Goal: Contribute content

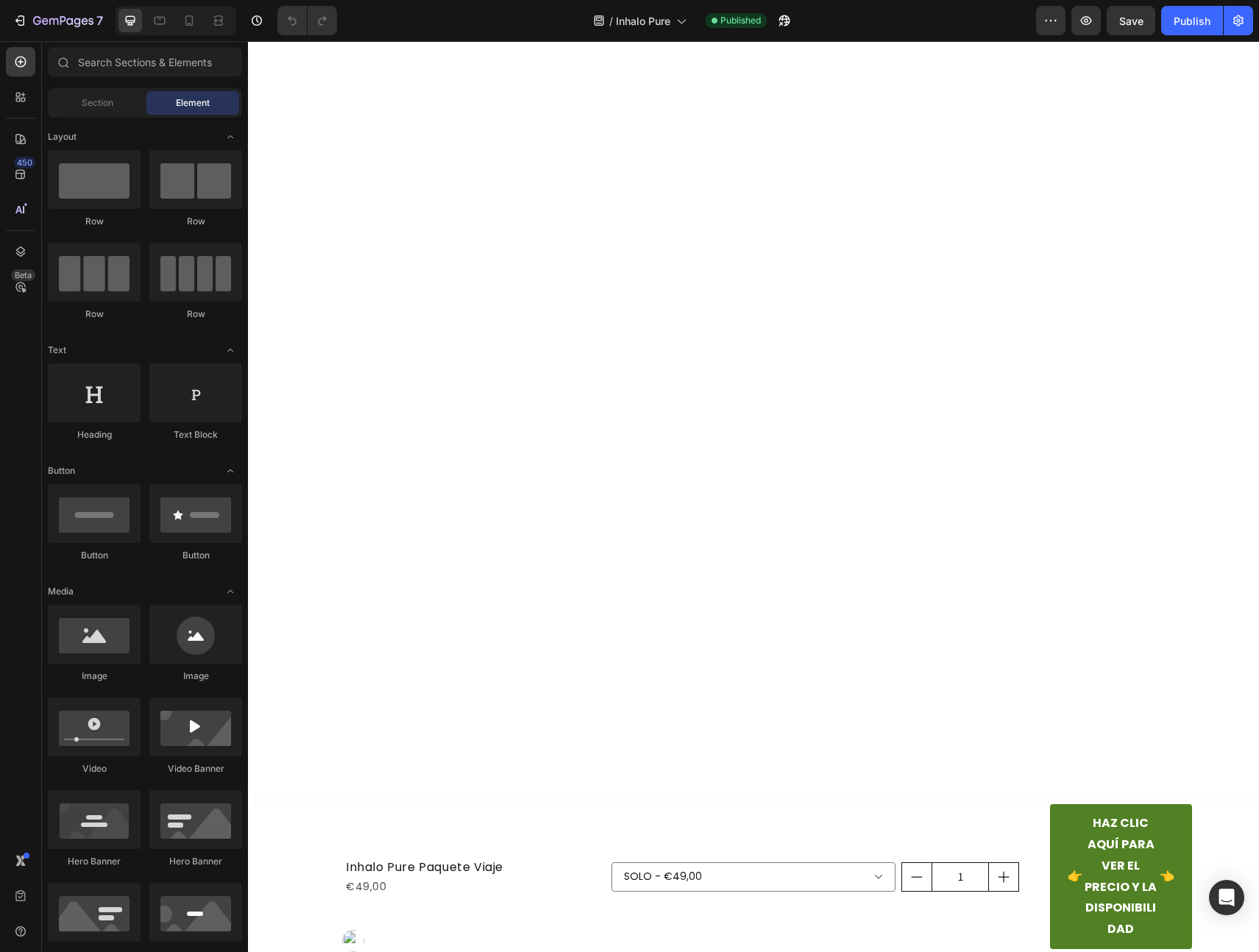
scroll to position [4996, 0]
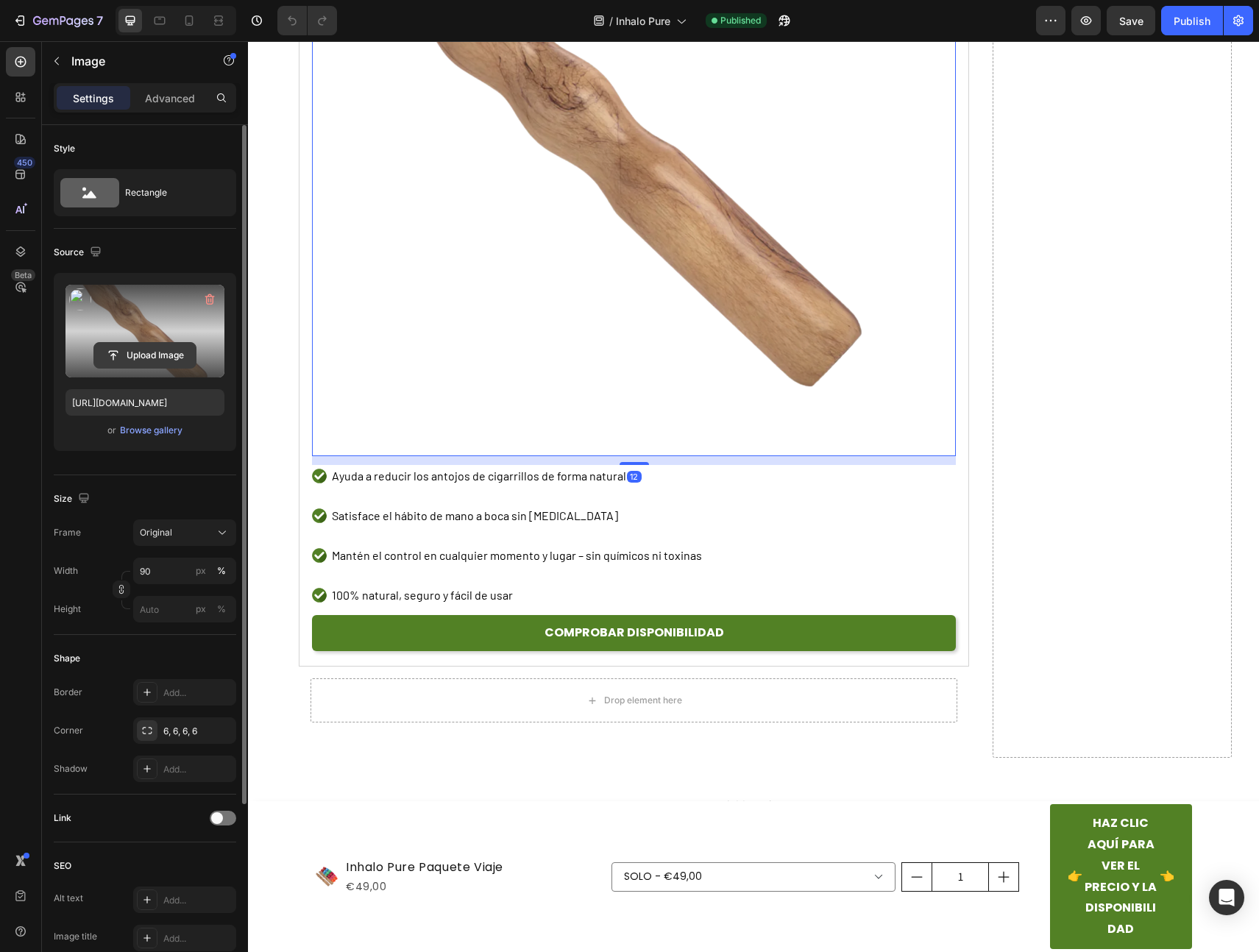
click at [144, 356] on input "file" at bounding box center [144, 355] width 101 height 25
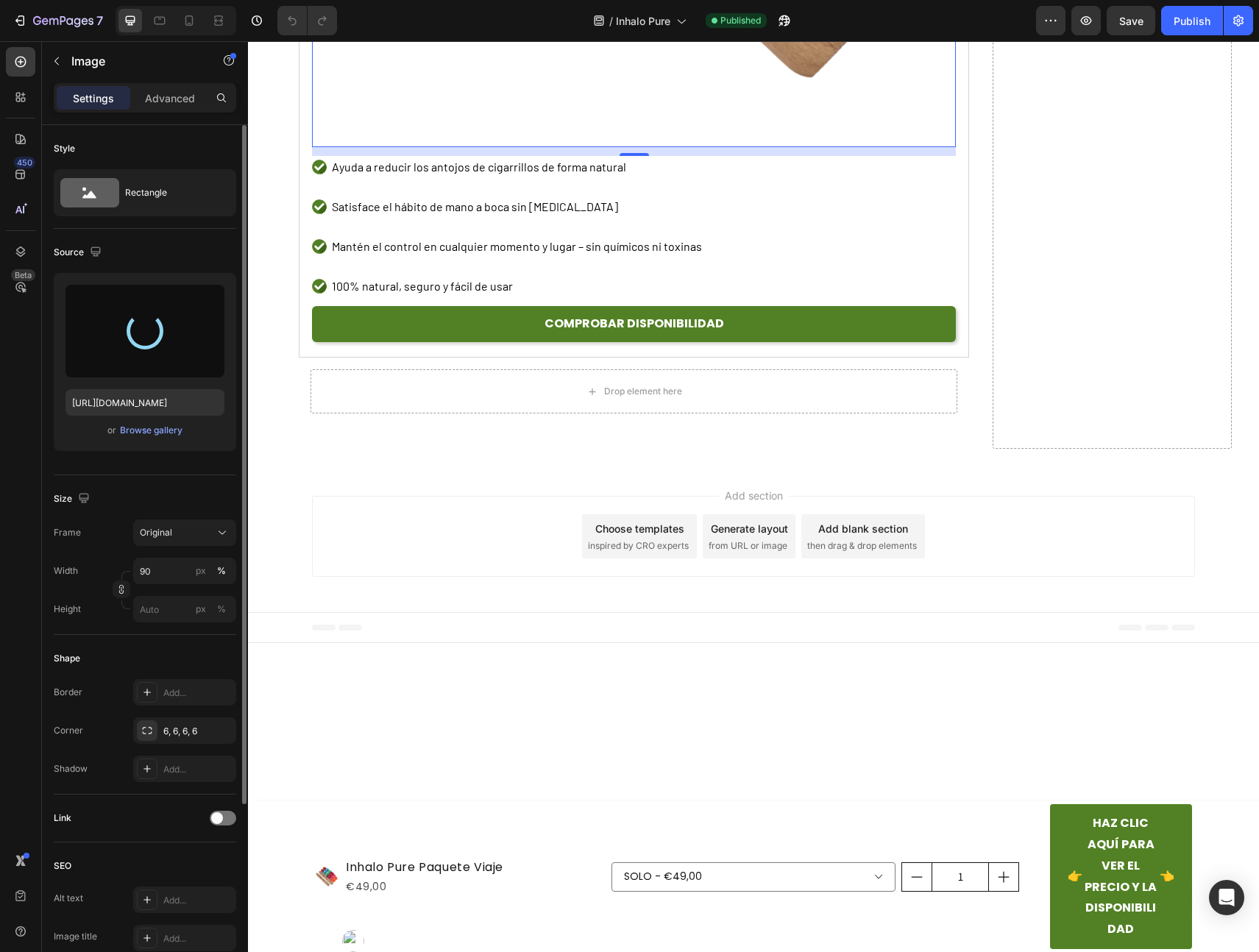
type input "[URL][DOMAIN_NAME]"
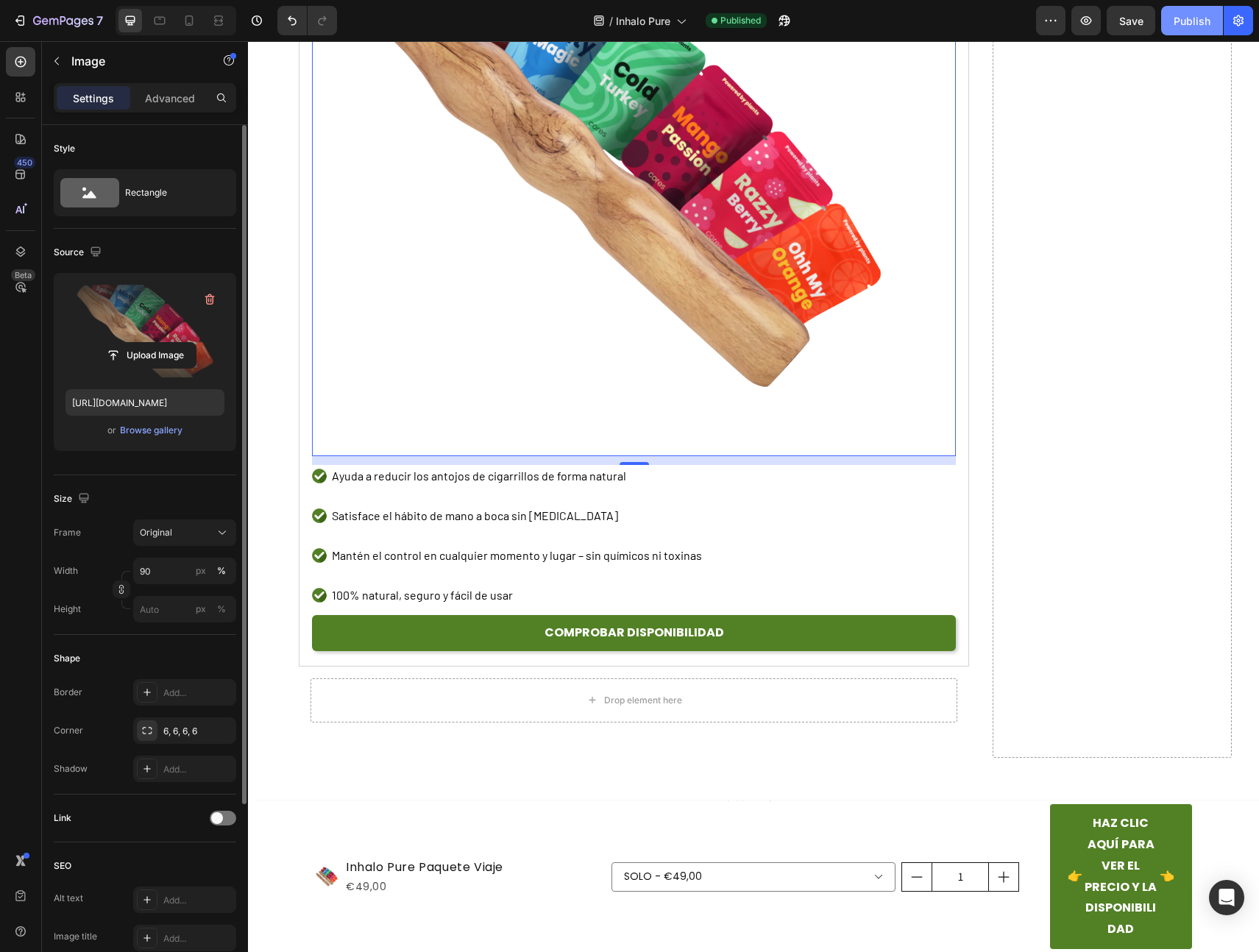
click at [1195, 28] on button "Publish" at bounding box center [1192, 21] width 62 height 29
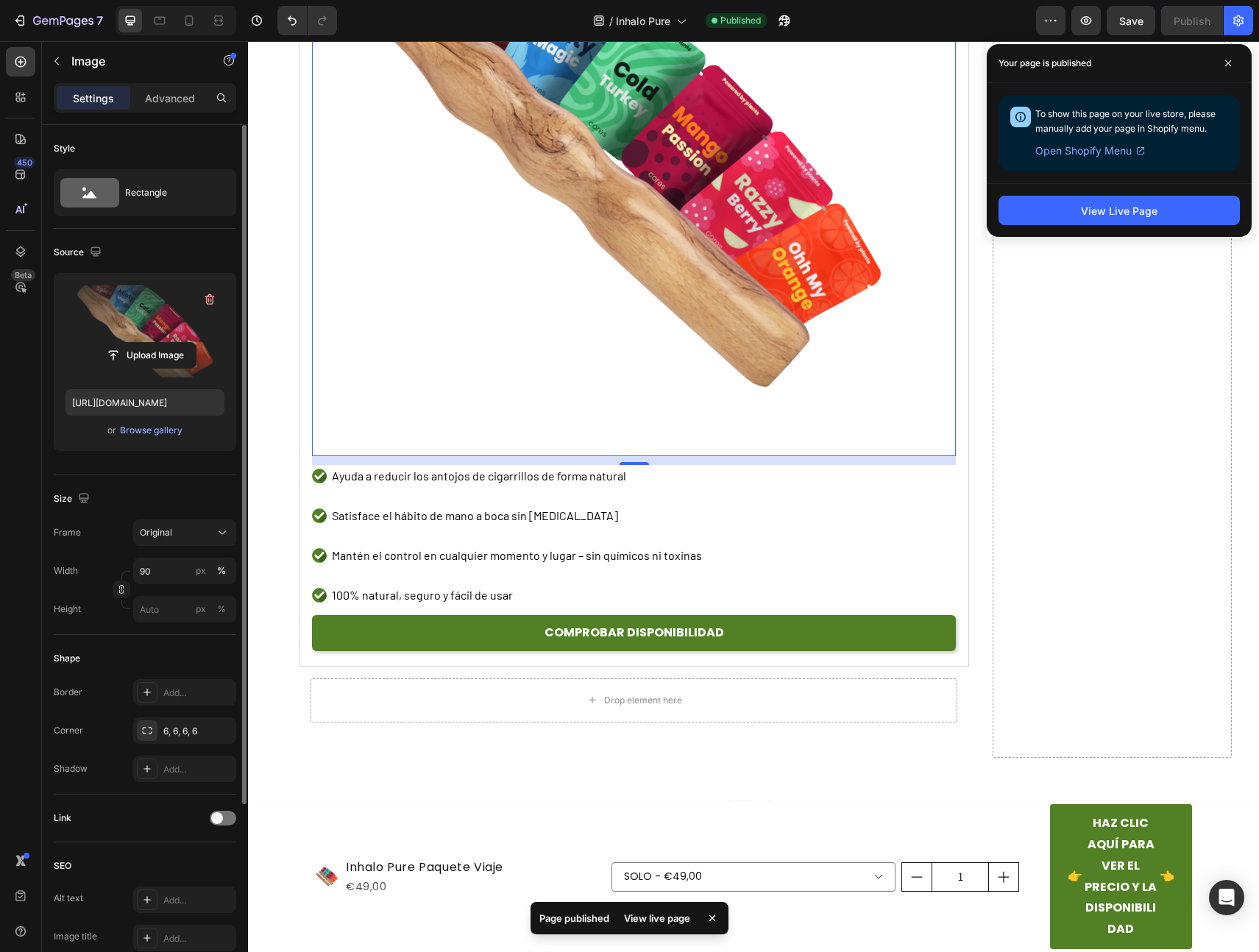
click at [1111, 193] on div "View Live Page" at bounding box center [1119, 209] width 265 height 54
click at [1110, 219] on button "View Live Page" at bounding box center [1119, 210] width 242 height 29
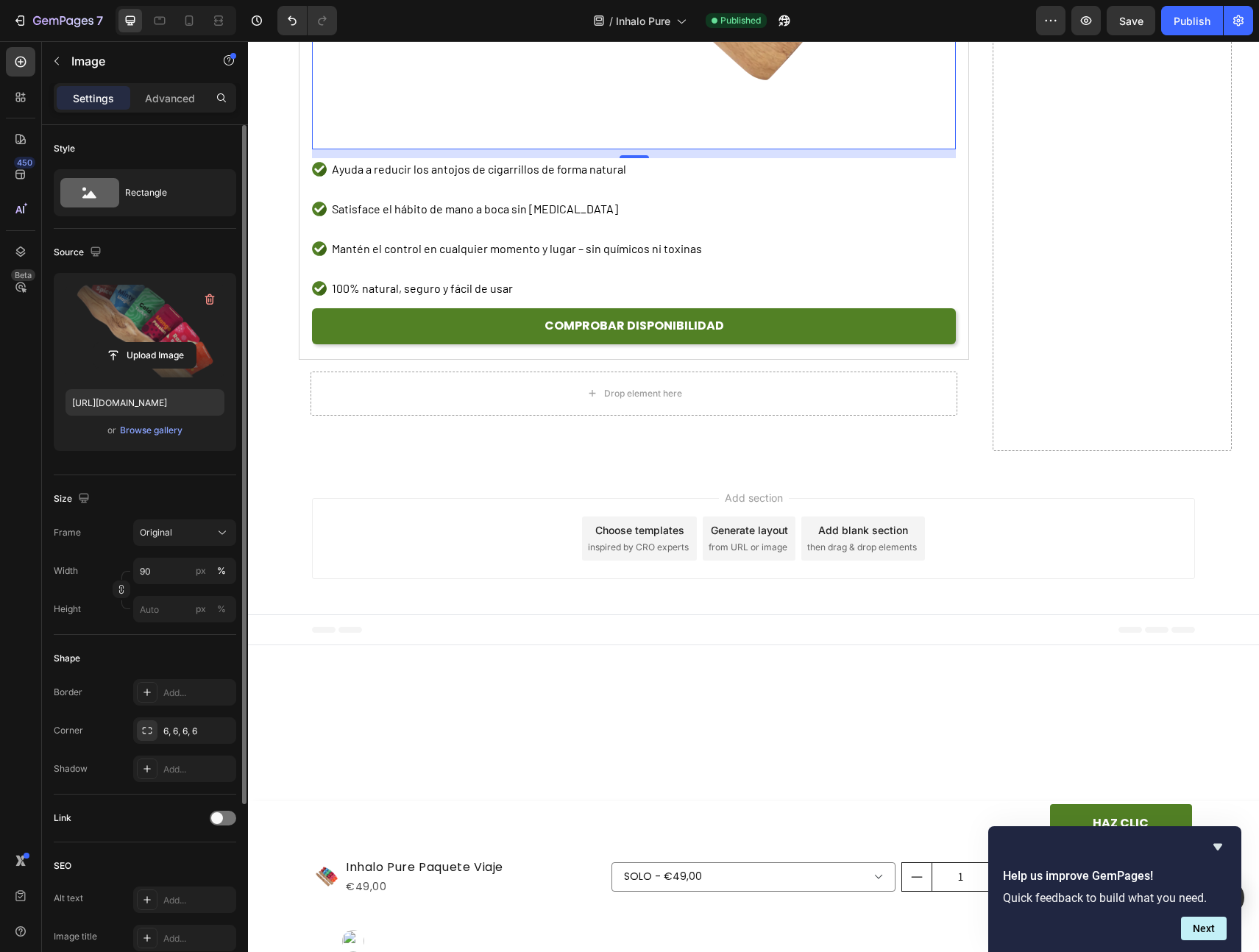
scroll to position [5192, 0]
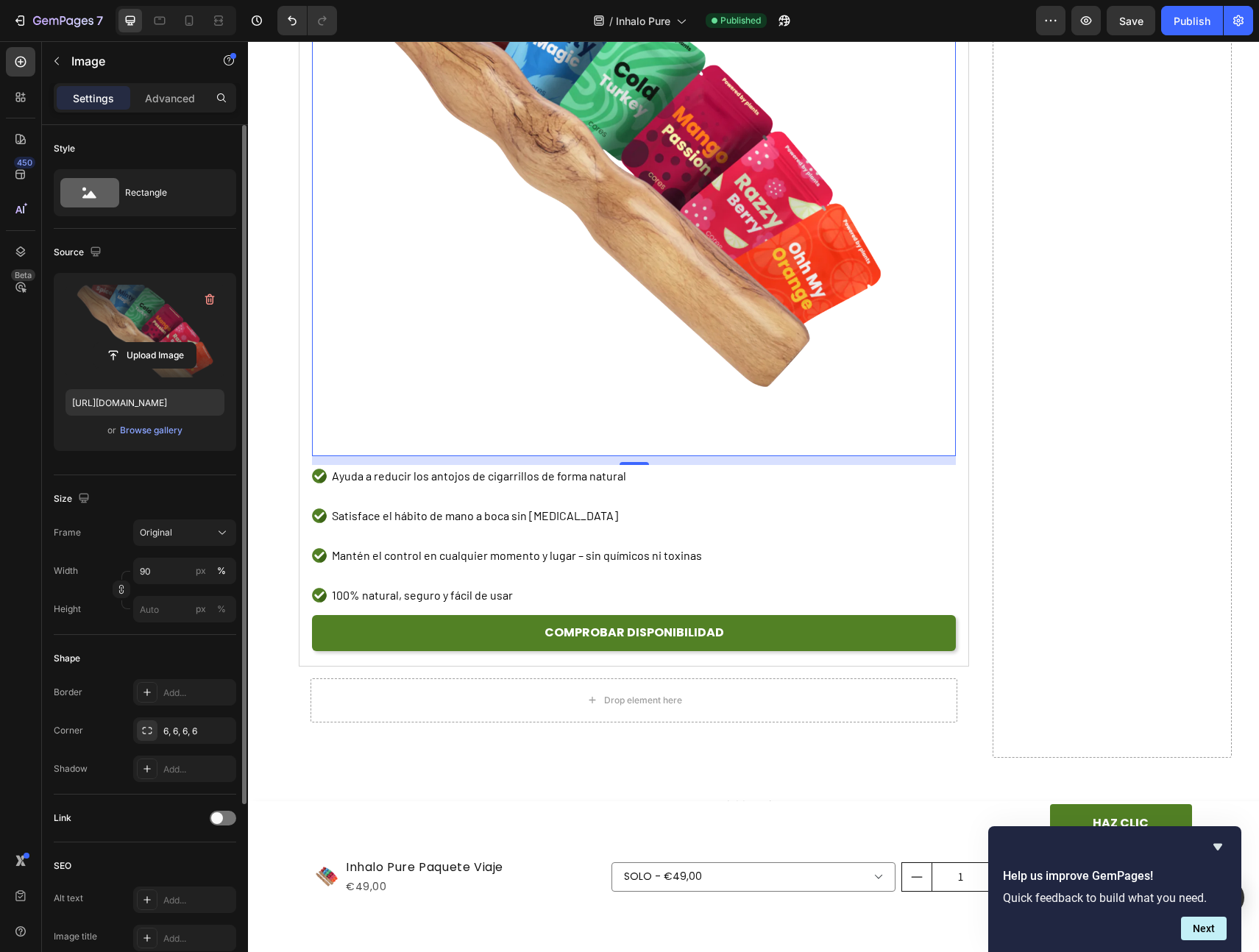
click at [1227, 842] on div "Help us improve GemPages! Quick feedback to build what you need. Next" at bounding box center [1116, 889] width 254 height 126
click at [1218, 851] on icon "Hide survey" at bounding box center [1218, 847] width 18 height 18
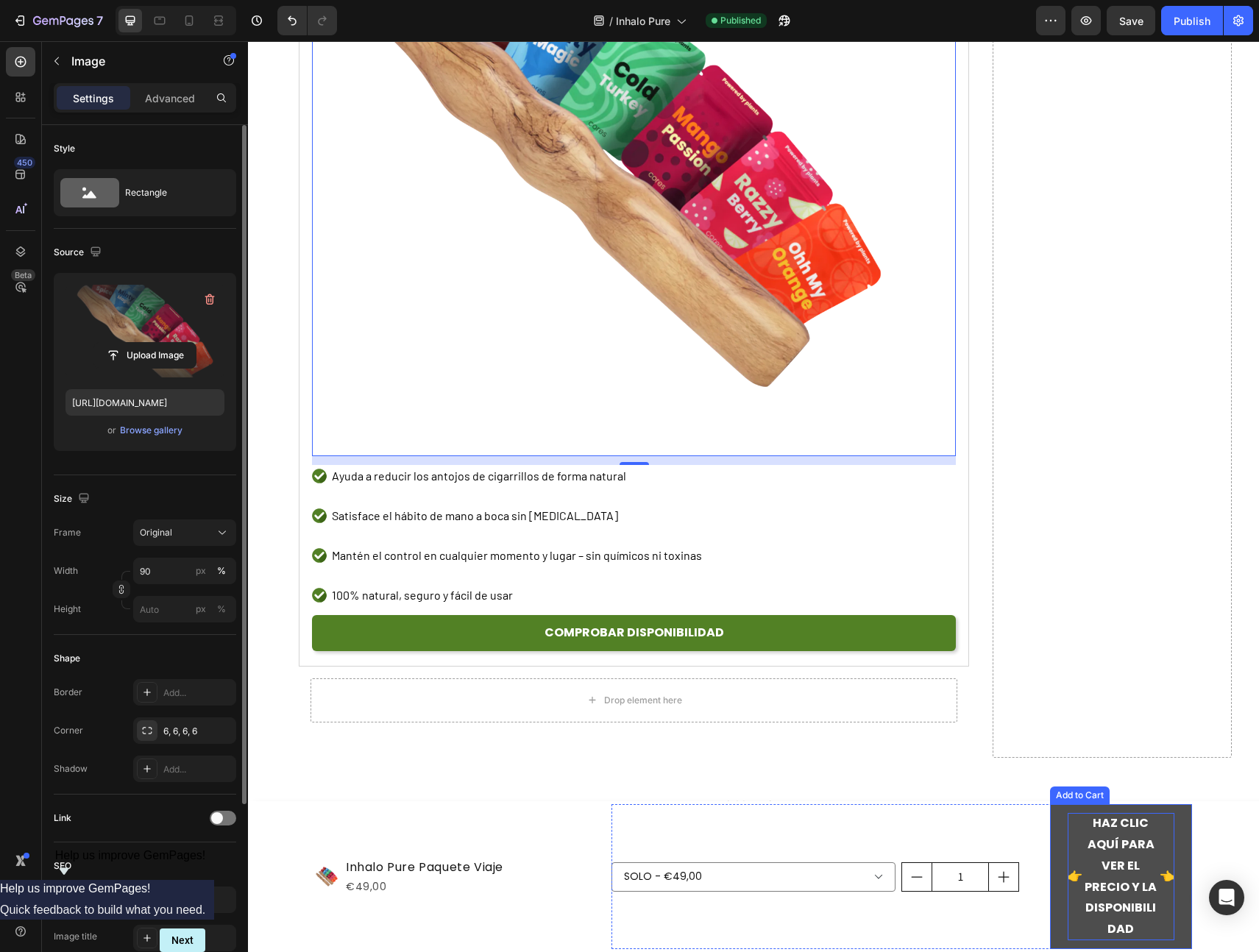
click at [1136, 836] on strong "HAZ CLIC AQUÍ PARA VER EL PRECIO Y LA DISPONIBILIDAD" at bounding box center [1121, 876] width 78 height 128
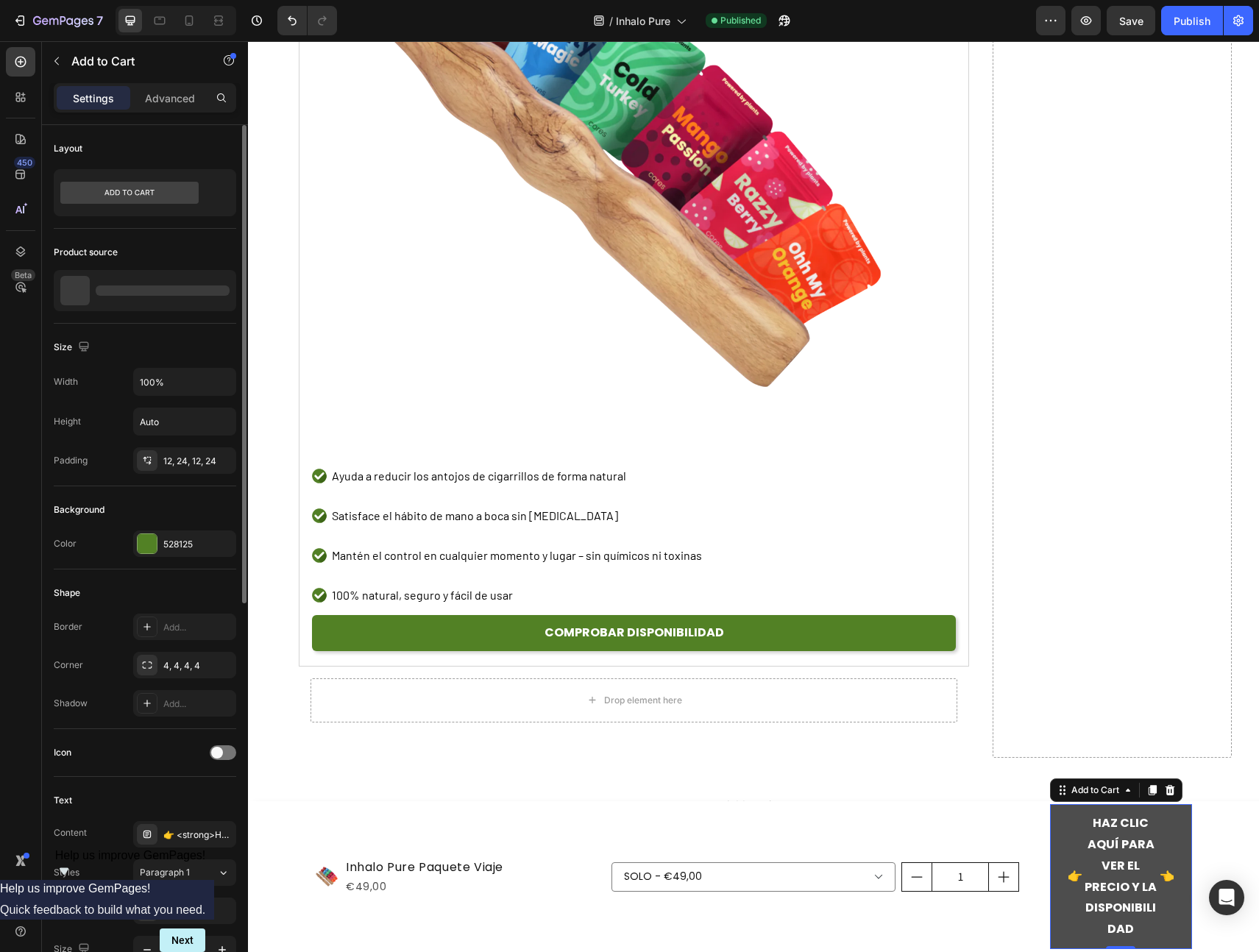
click at [1179, 833] on button "👉 HAZ CLIC AQUÍ PARA VER EL PRECIO Y LA DISPONIBILIDAD 👈" at bounding box center [1121, 876] width 143 height 145
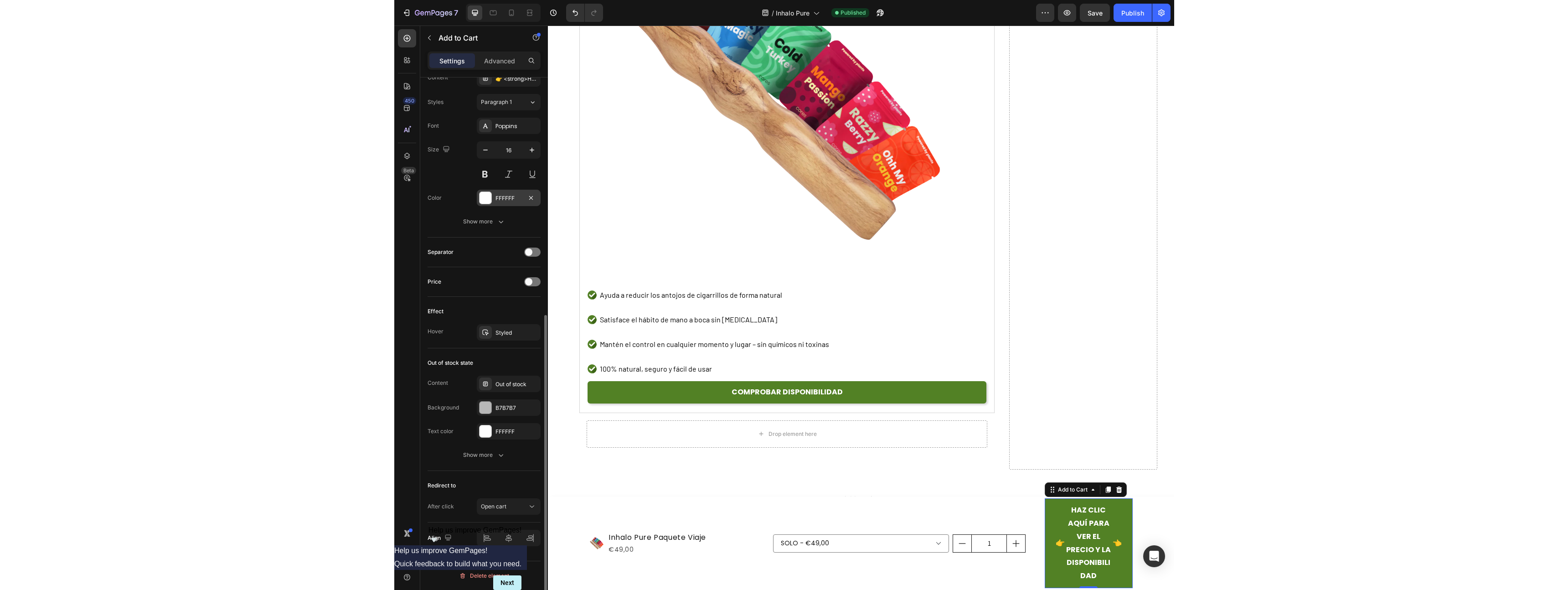
scroll to position [436, 0]
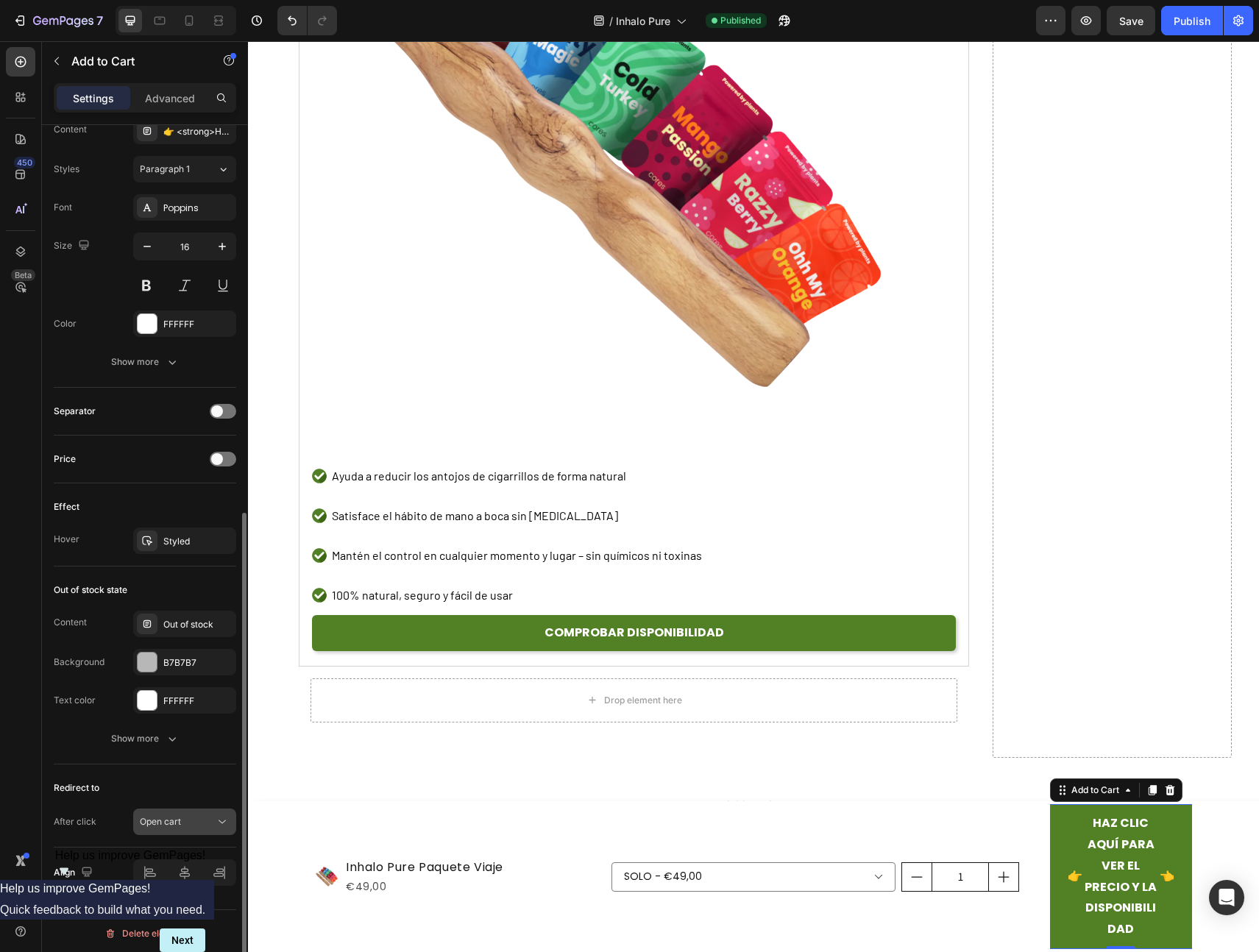
click at [181, 816] on div "Open cart" at bounding box center [177, 821] width 75 height 13
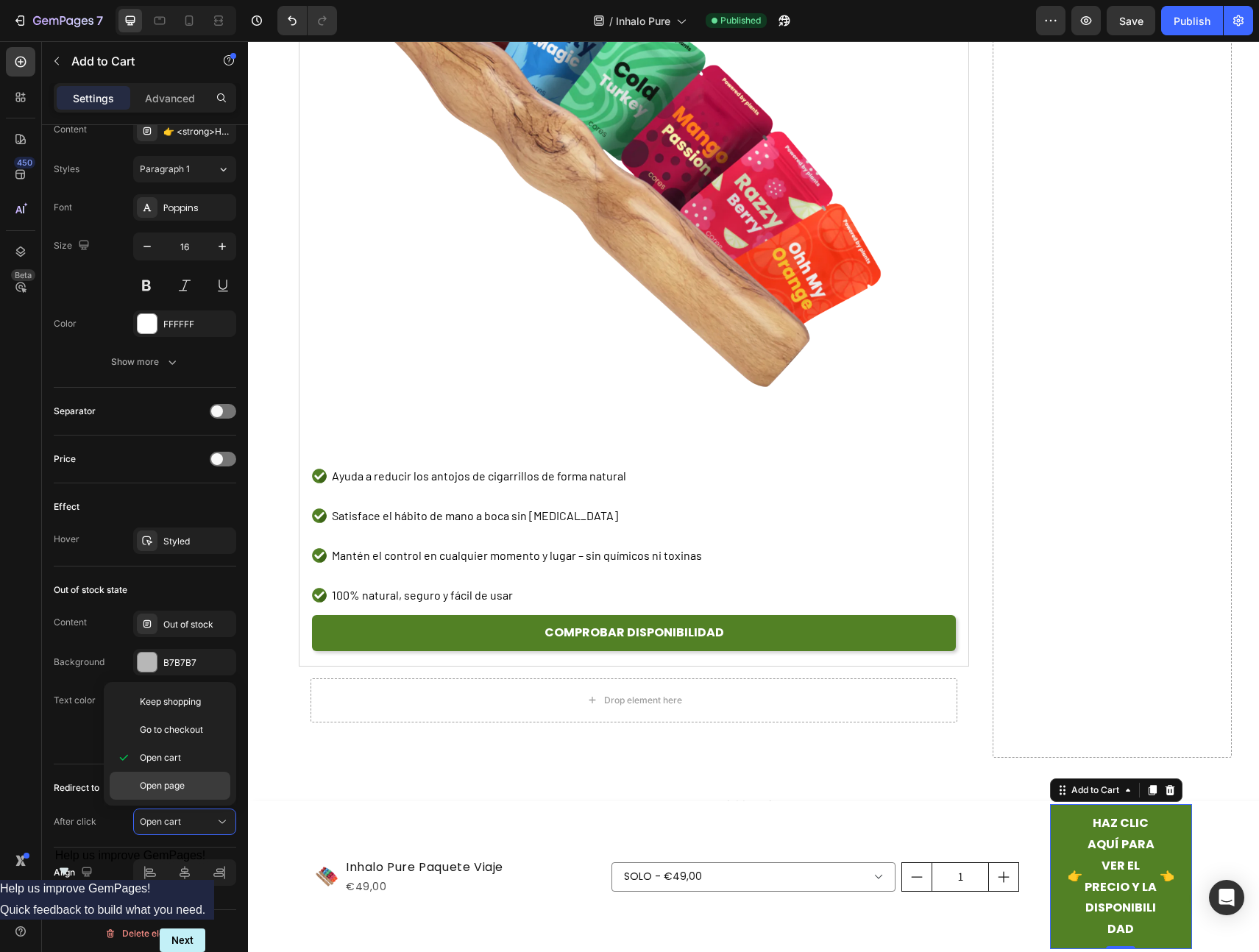
click at [177, 791] on span "Open page" at bounding box center [162, 785] width 45 height 13
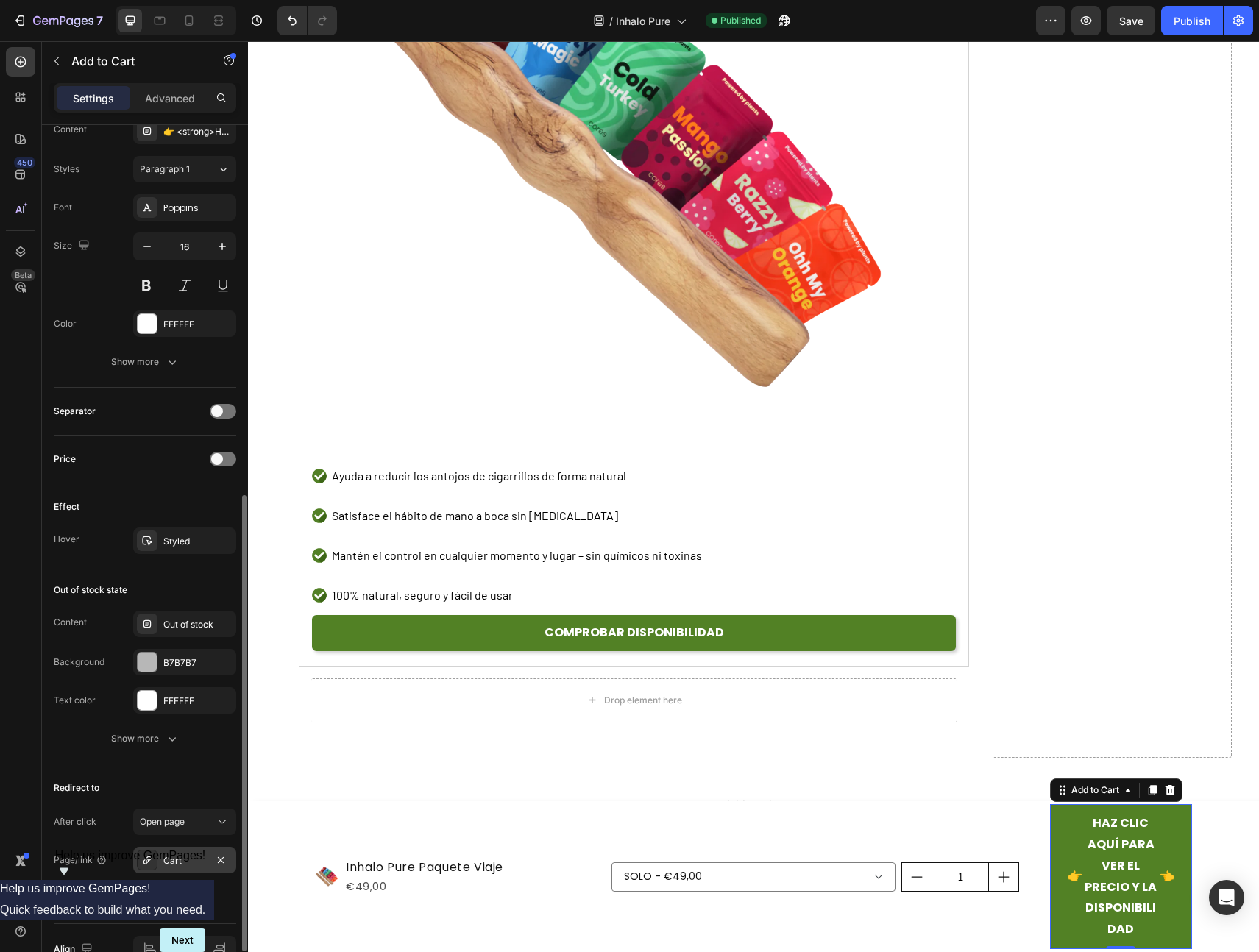
click at [183, 856] on div "Cart" at bounding box center [184, 860] width 42 height 13
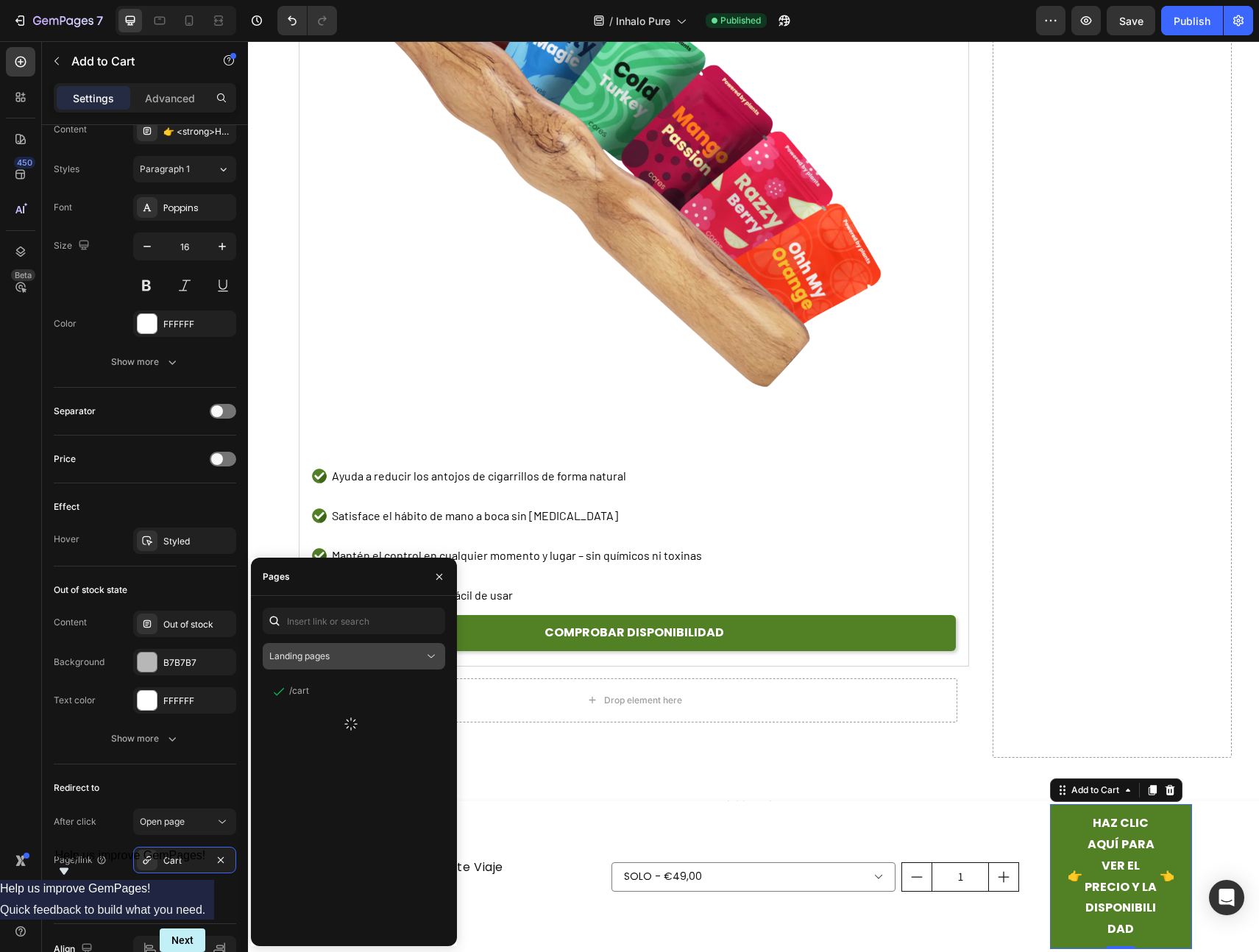
click at [338, 659] on div "Landing pages" at bounding box center [346, 655] width 154 height 13
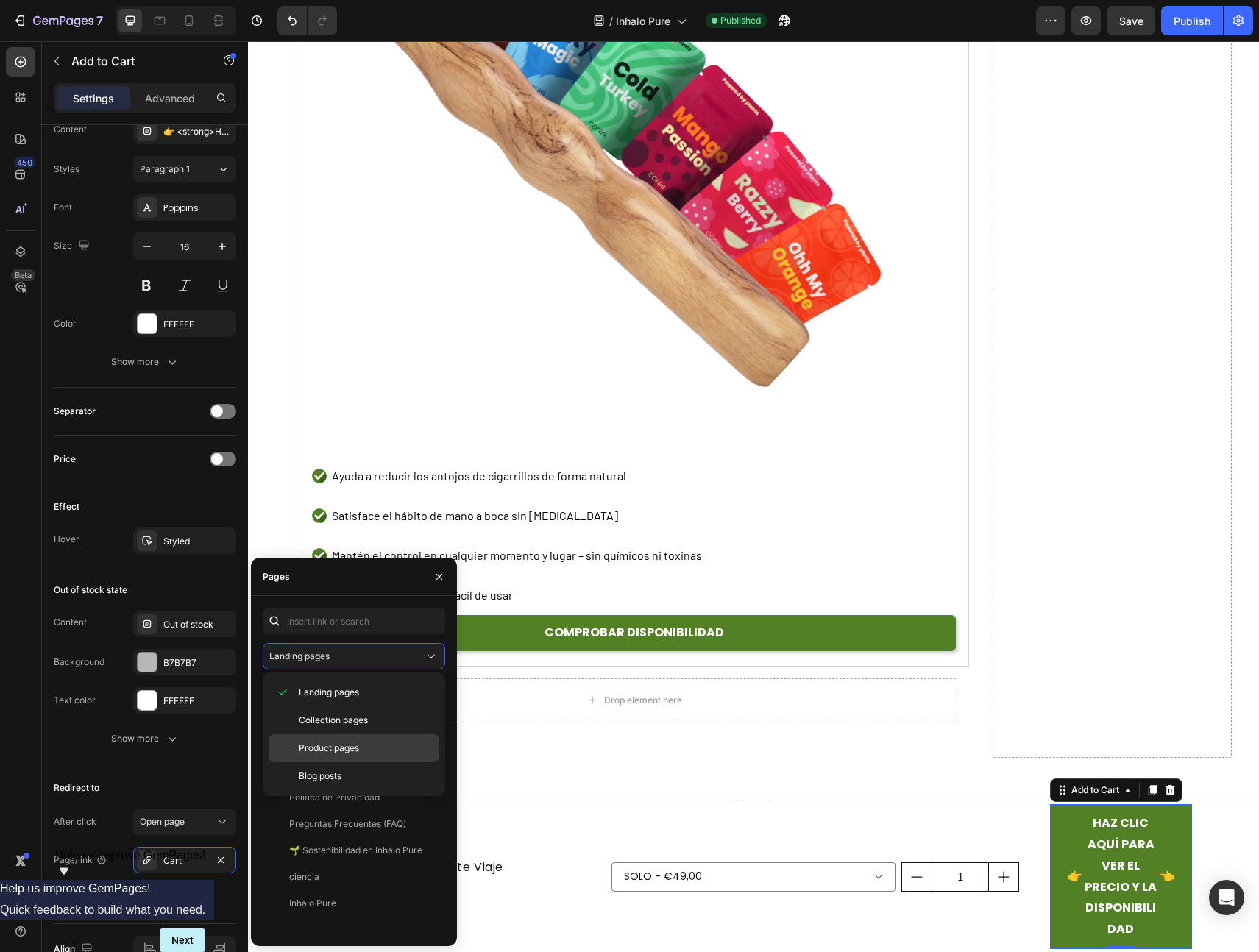
click at [344, 751] on span "Product pages" at bounding box center [328, 748] width 60 height 13
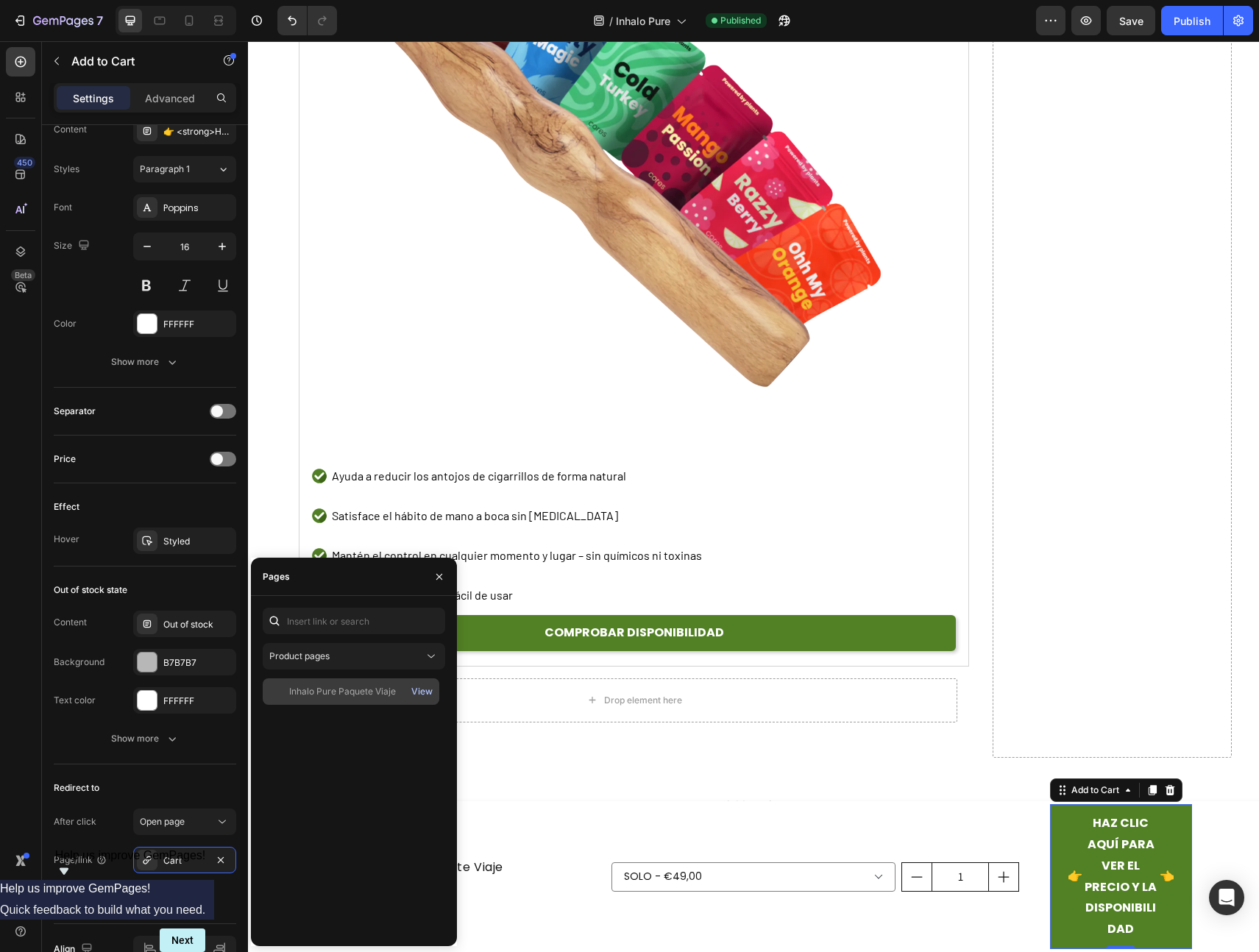
click at [414, 693] on div "View" at bounding box center [423, 691] width 22 height 13
click at [335, 690] on div "Inhalo Pure Paquete Viaje" at bounding box center [342, 691] width 107 height 13
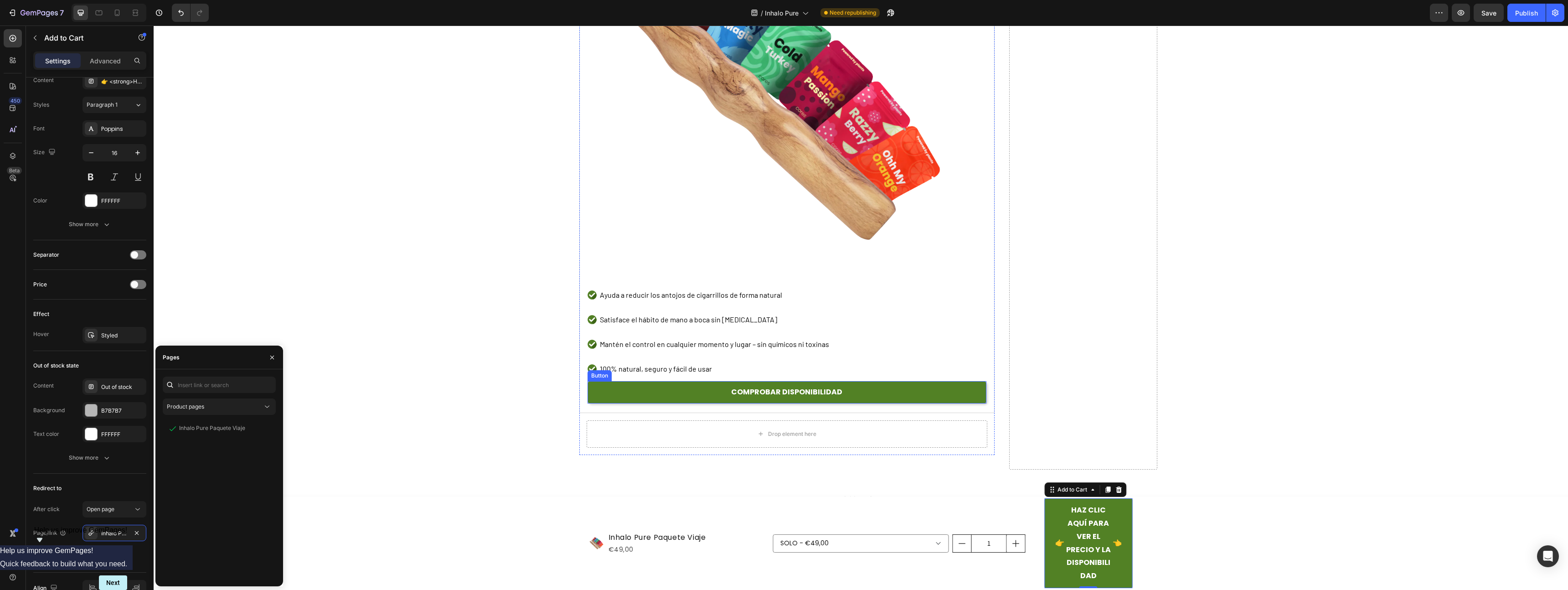
click at [727, 389] on link "COMPROBAR DISPONIBILIDAD" at bounding box center [786, 392] width 399 height 23
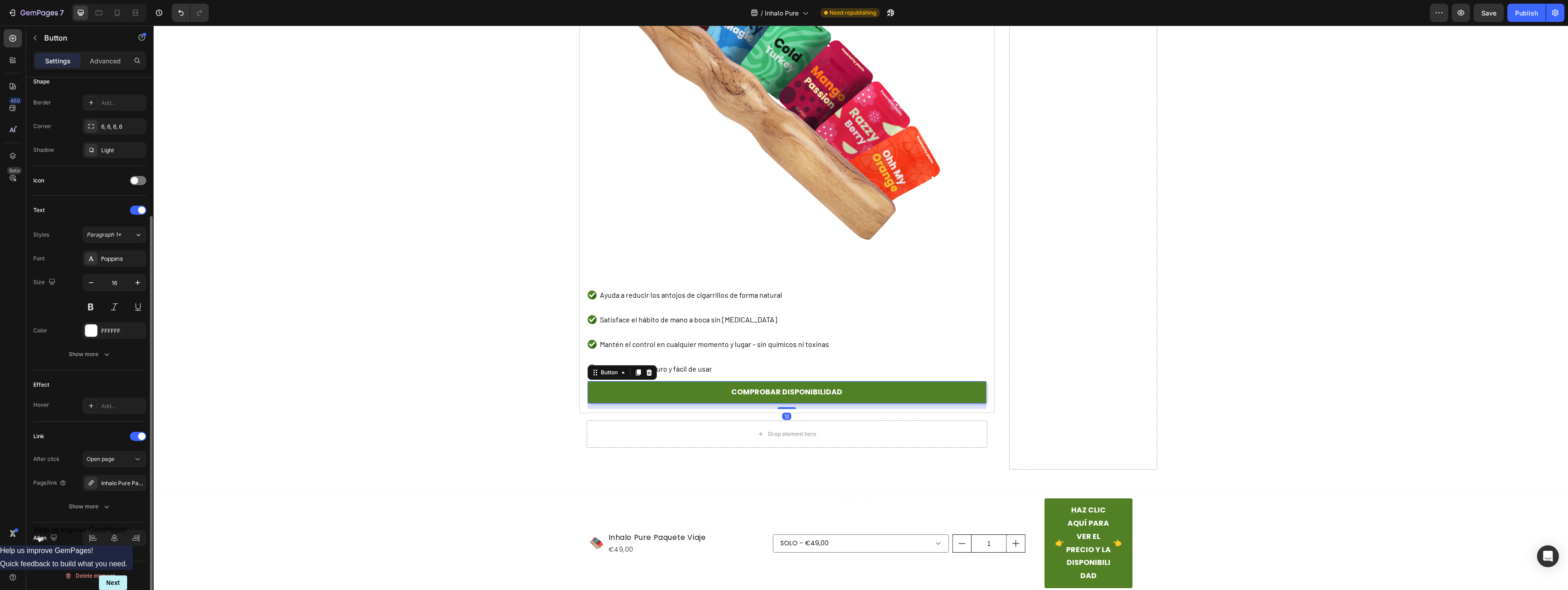
scroll to position [0, 0]
